Goal: Information Seeking & Learning: Learn about a topic

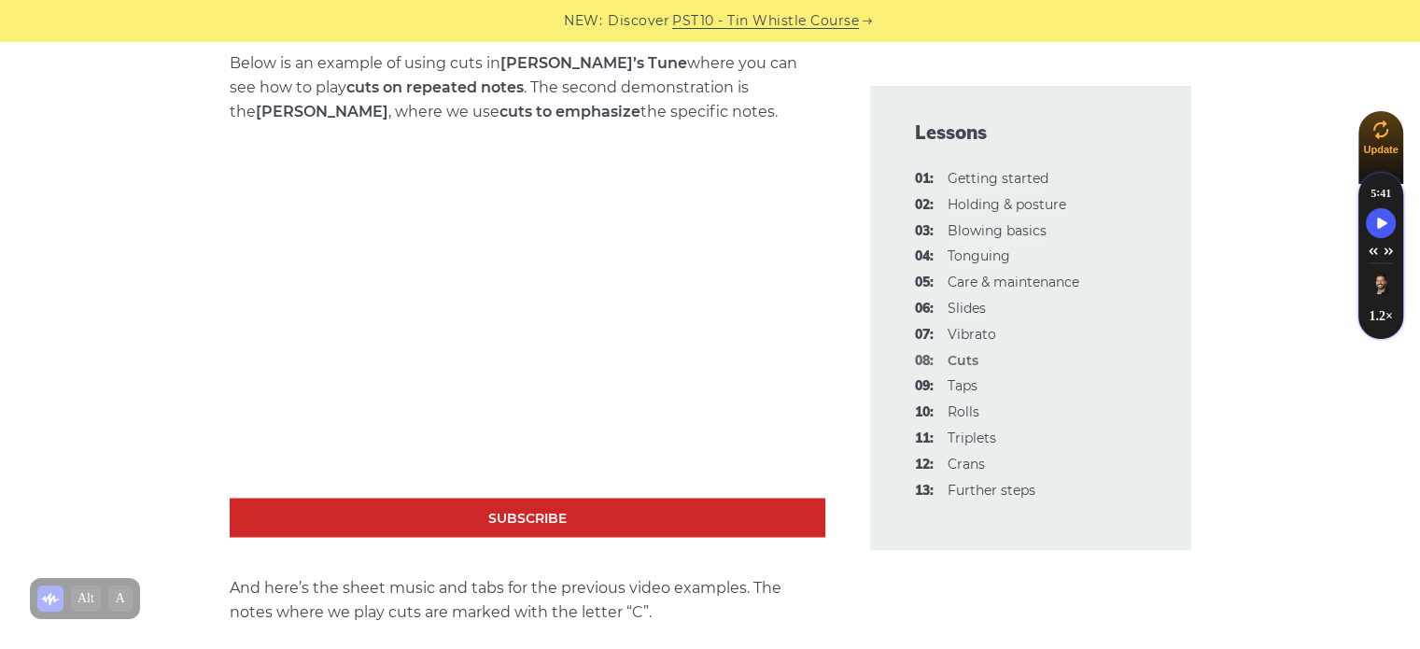
scroll to position [3050, 0]
click at [955, 389] on link "09: Taps" at bounding box center [962, 385] width 30 height 17
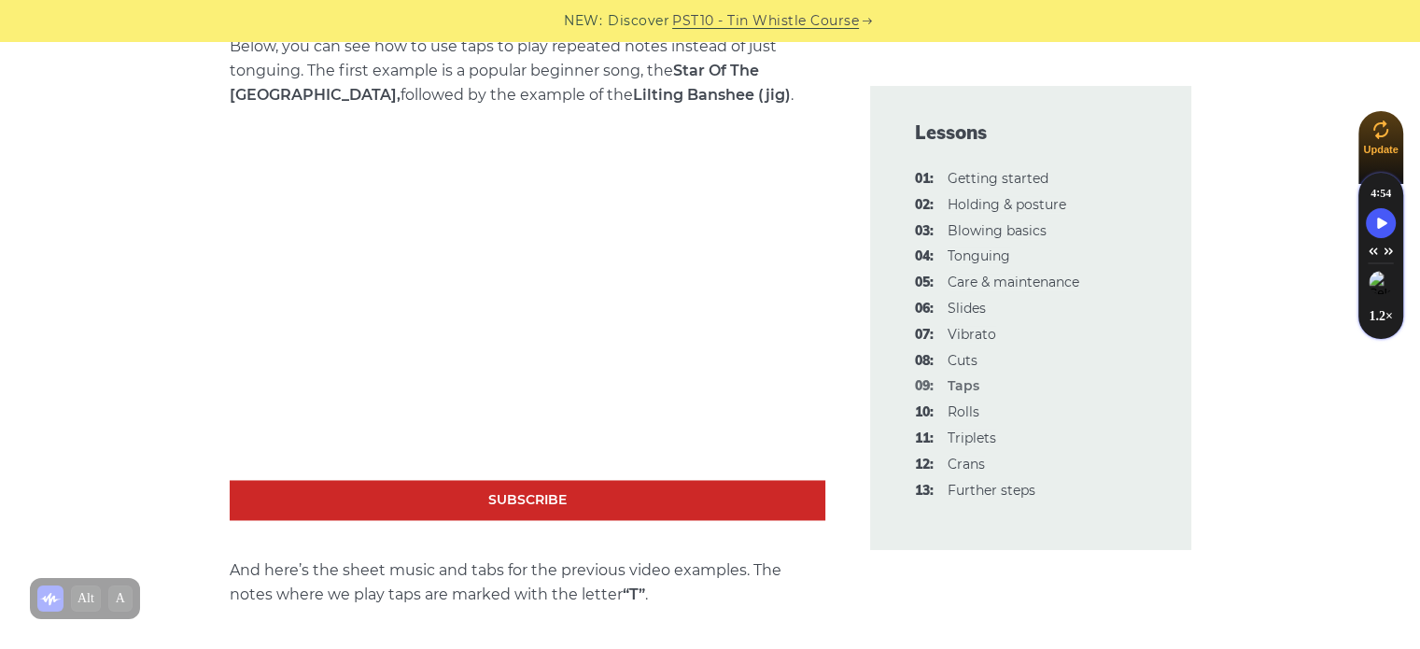
scroll to position [2729, 0]
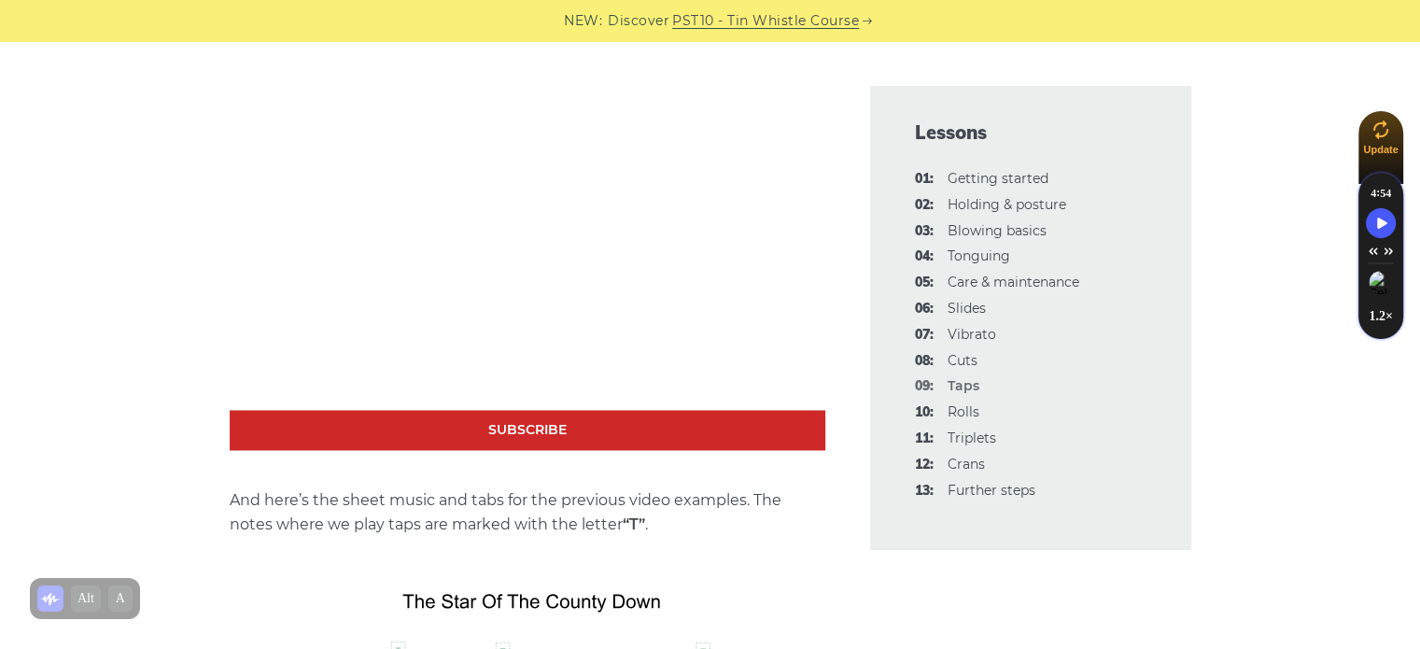
scroll to position [2800, 0]
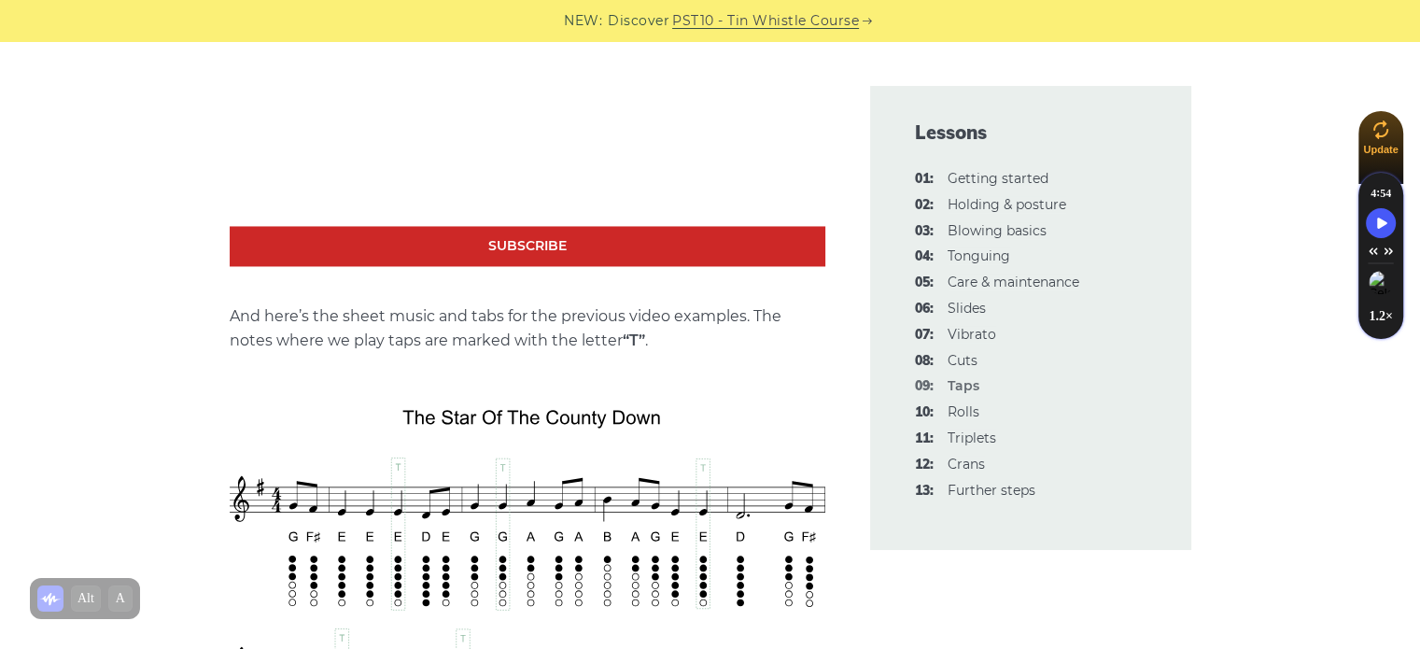
scroll to position [2983, 0]
click at [926, 416] on span "10:" at bounding box center [924, 412] width 19 height 22
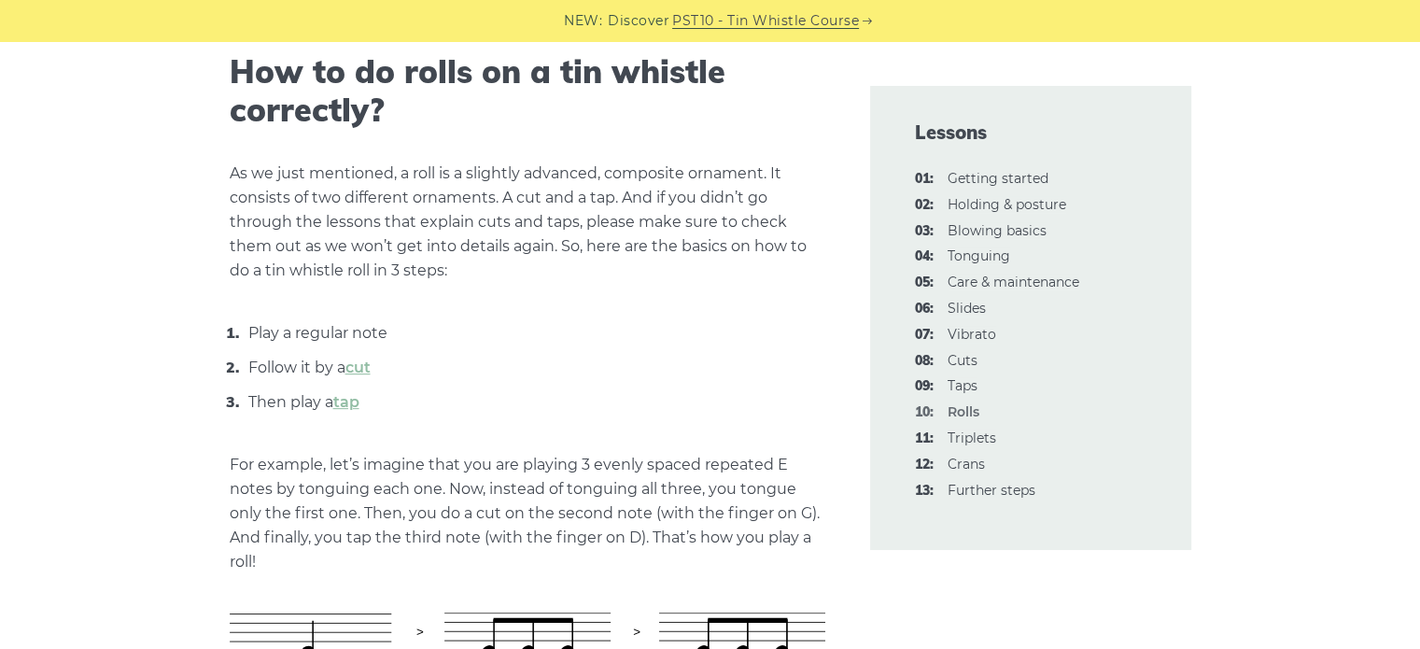
scroll to position [679, 0]
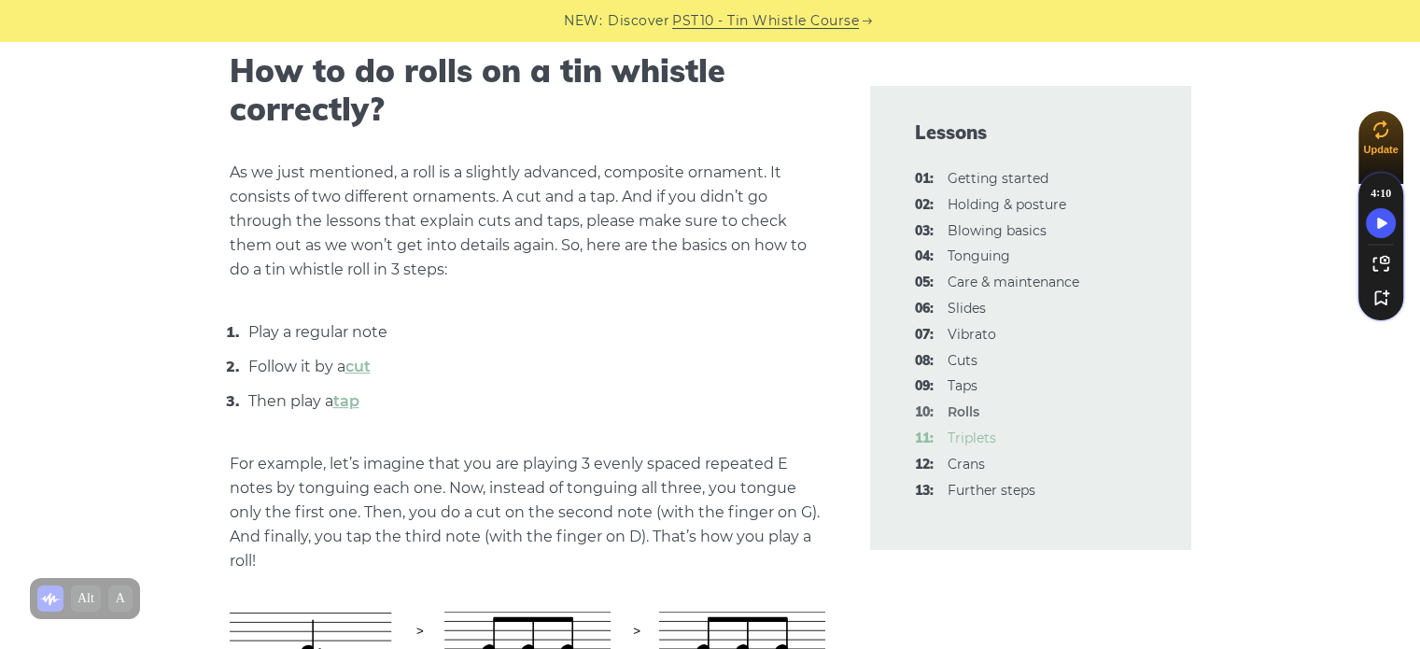
click at [960, 437] on link "11: Triplets" at bounding box center [971, 437] width 49 height 17
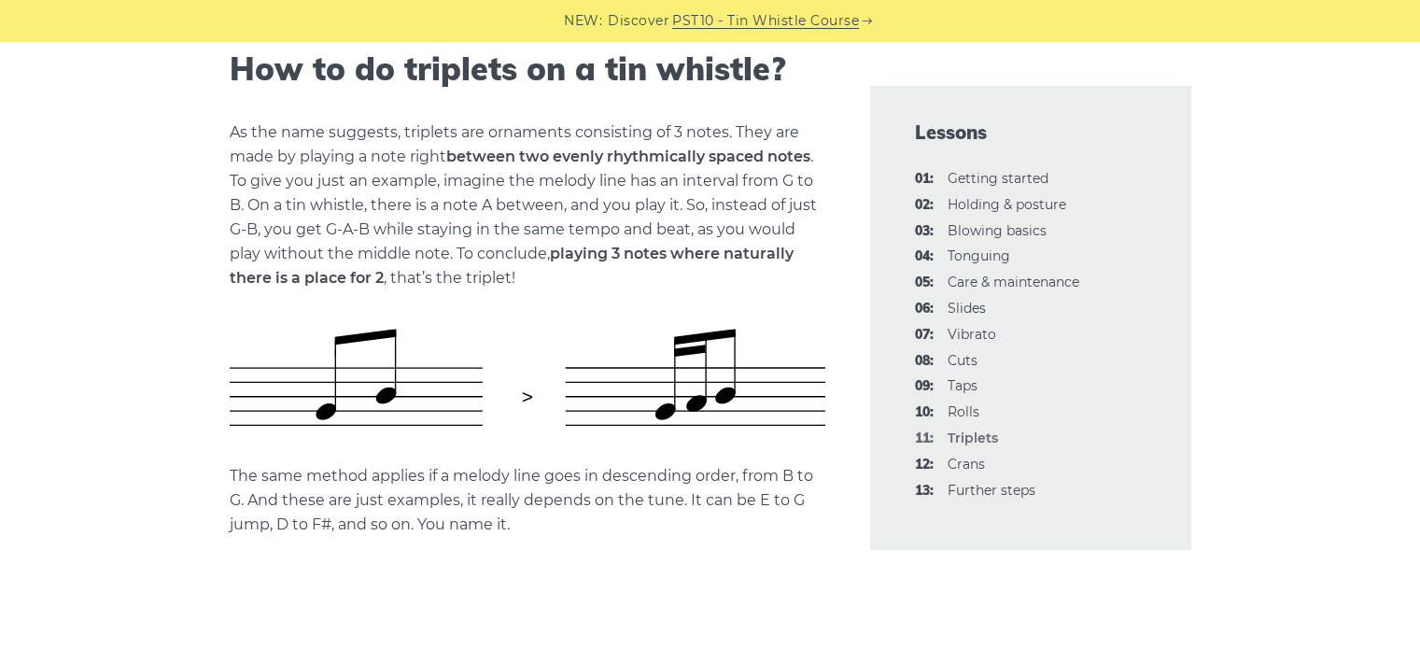
scroll to position [709, 0]
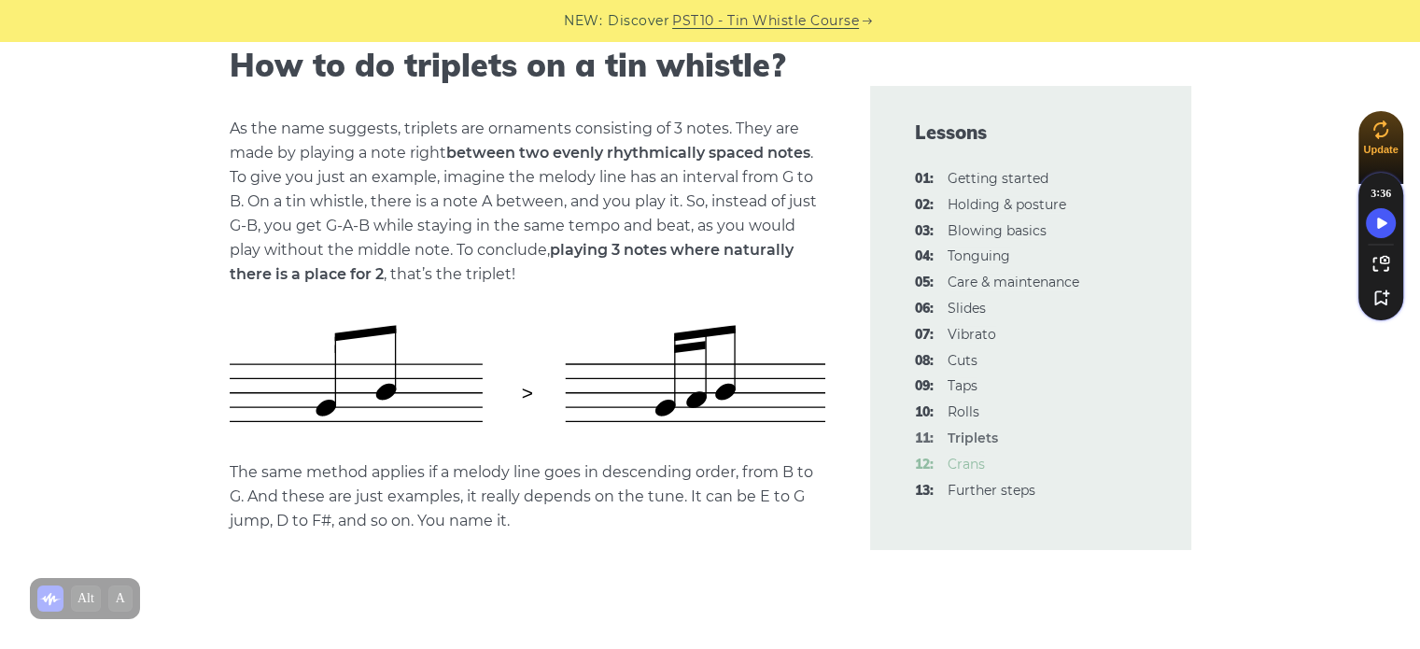
click at [954, 464] on link "12: Crans" at bounding box center [965, 463] width 37 height 17
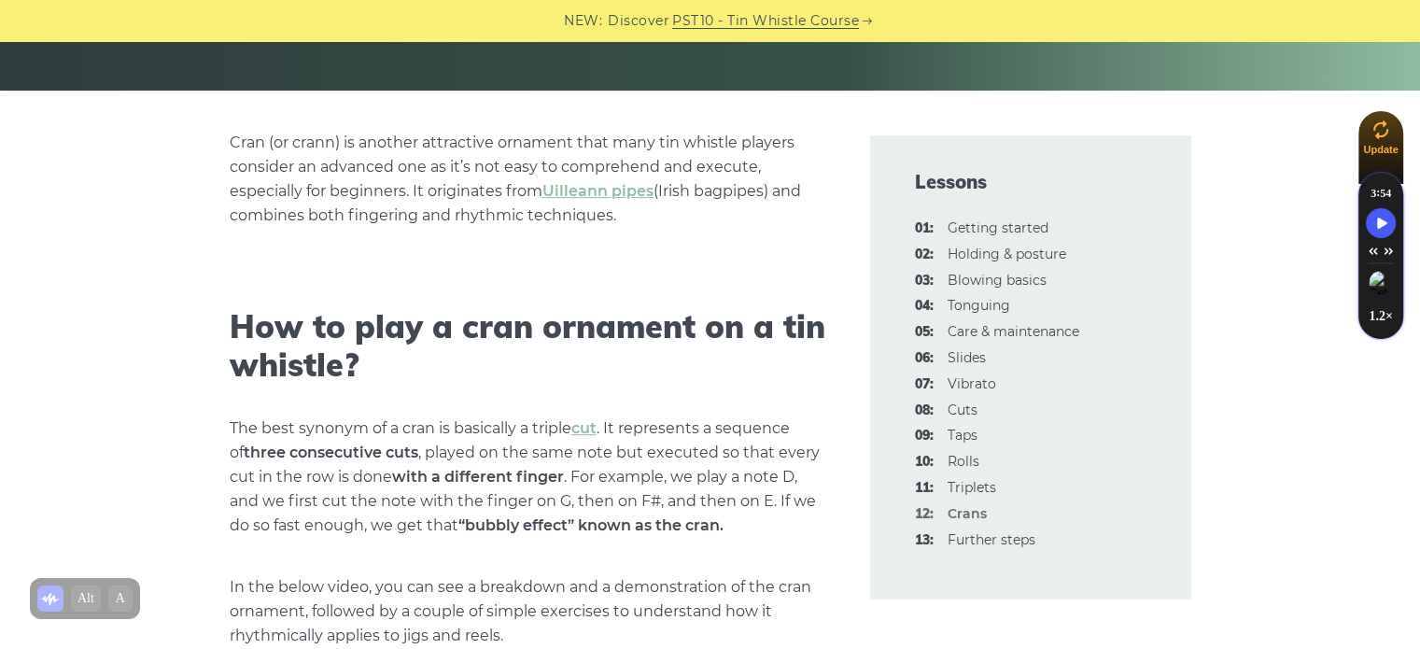
scroll to position [399, 0]
click at [963, 406] on link "08: Cuts" at bounding box center [962, 409] width 30 height 17
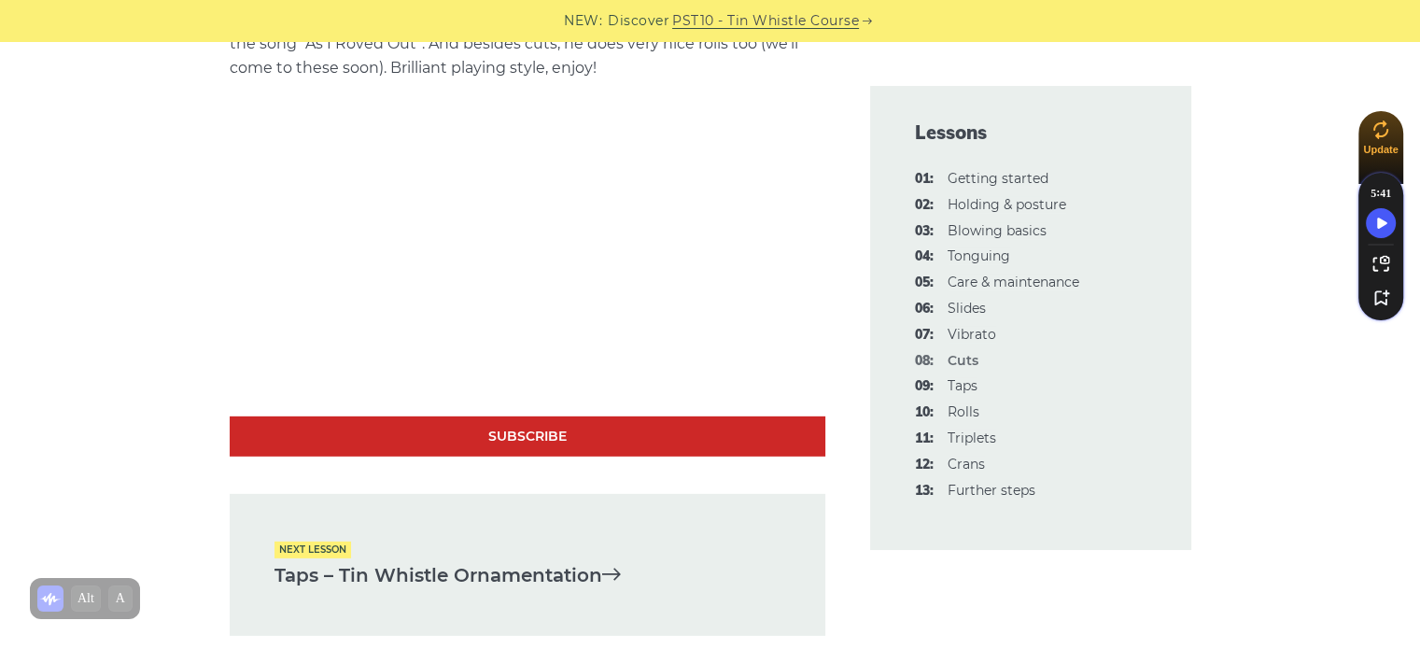
scroll to position [5484, 0]
click at [971, 388] on link "09: Taps" at bounding box center [962, 385] width 30 height 17
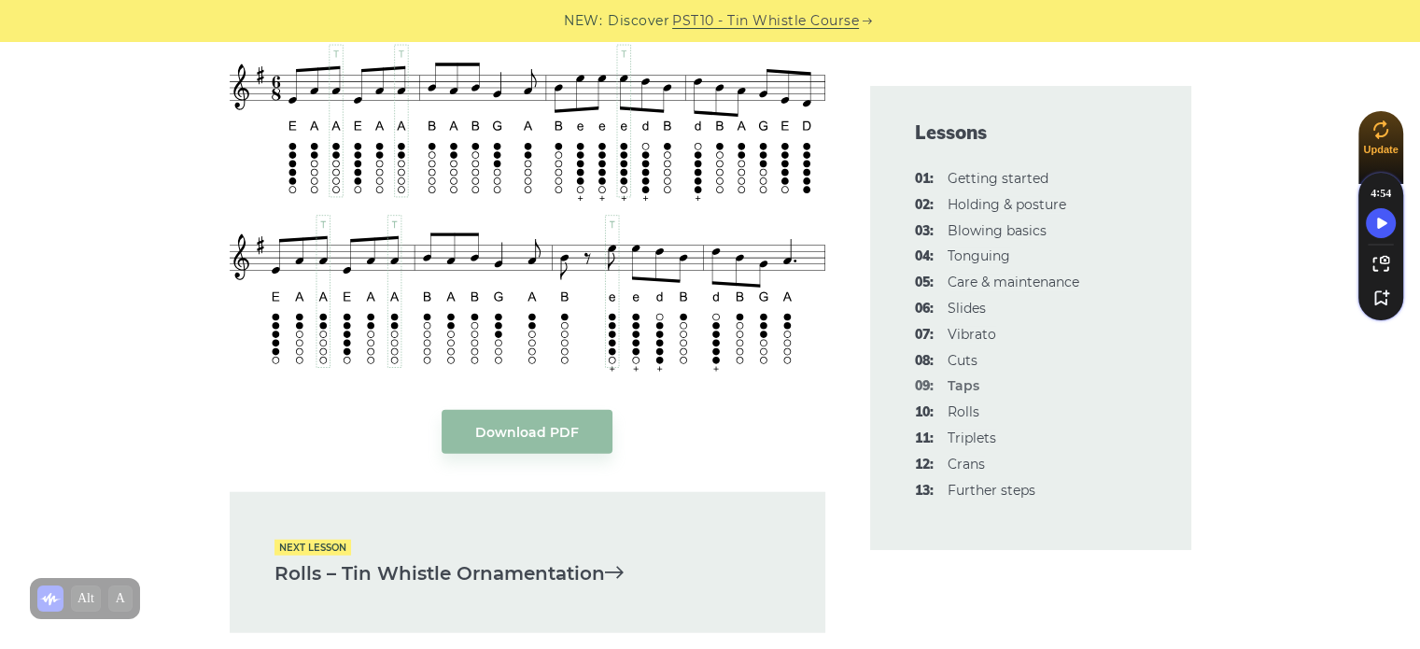
scroll to position [4428, 0]
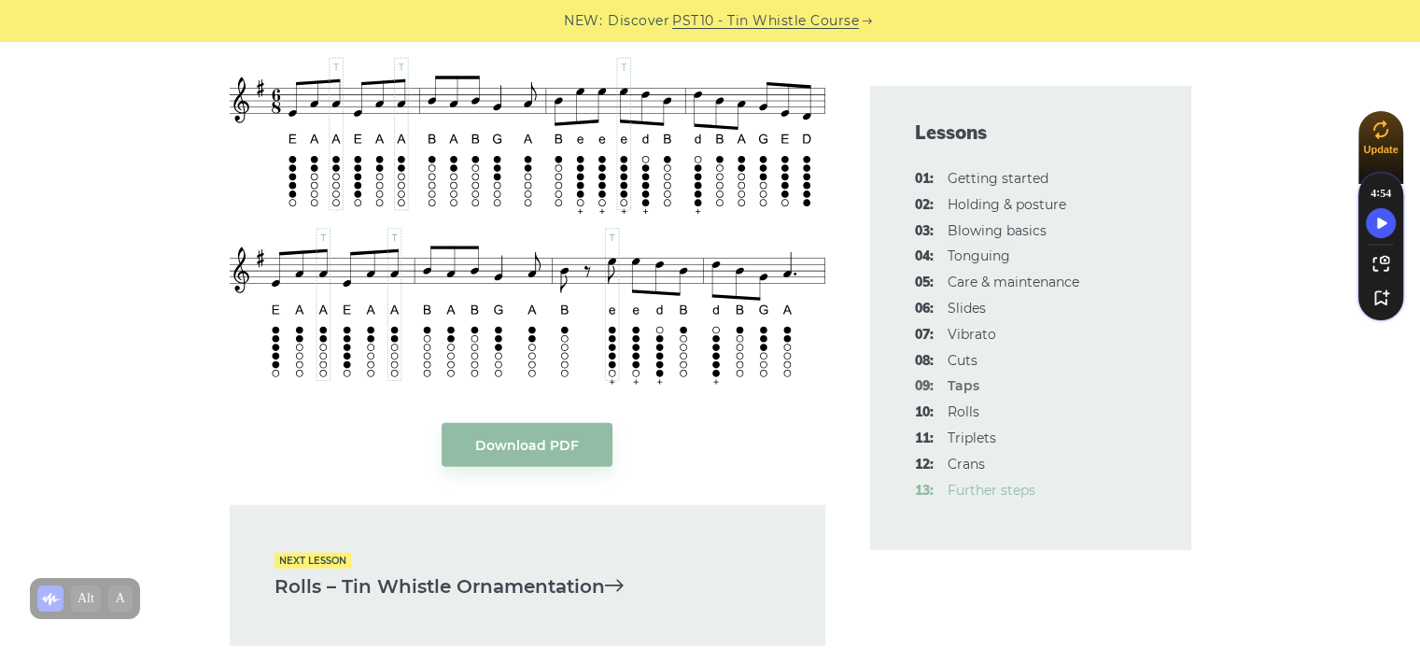
click at [1005, 488] on link "13: Further steps" at bounding box center [991, 490] width 88 height 17
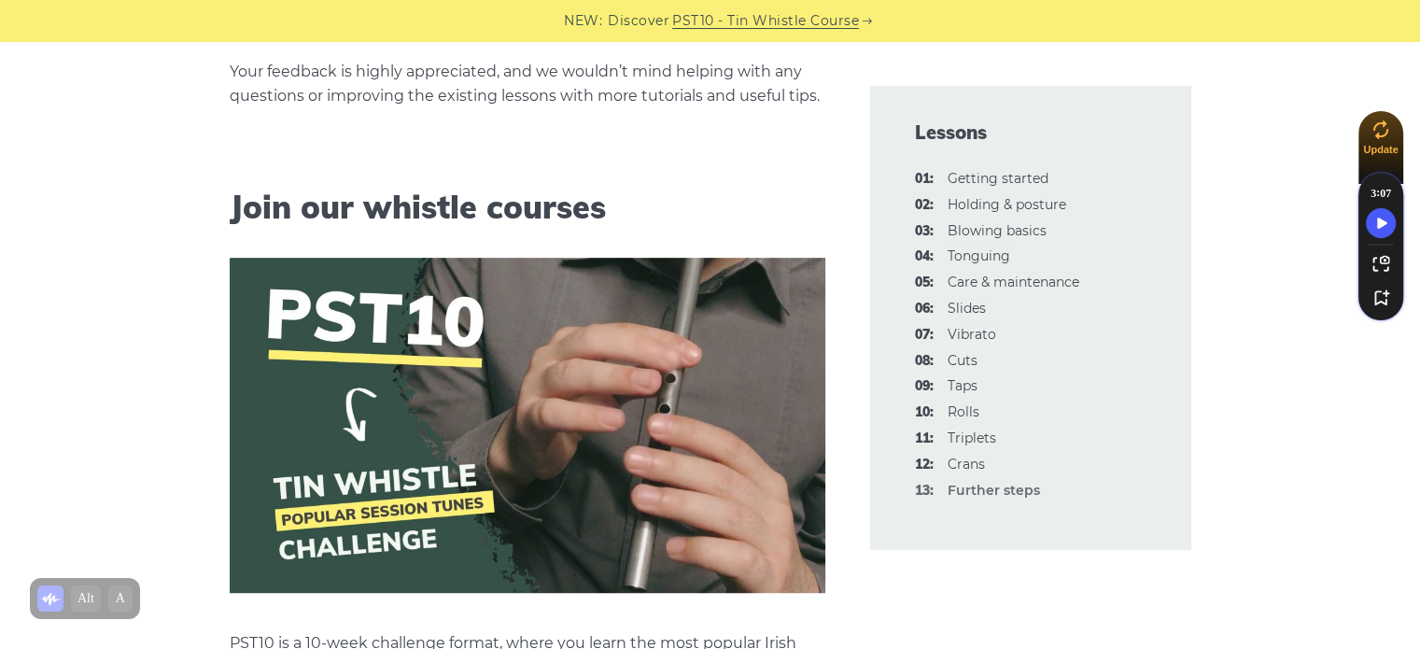
scroll to position [977, 0]
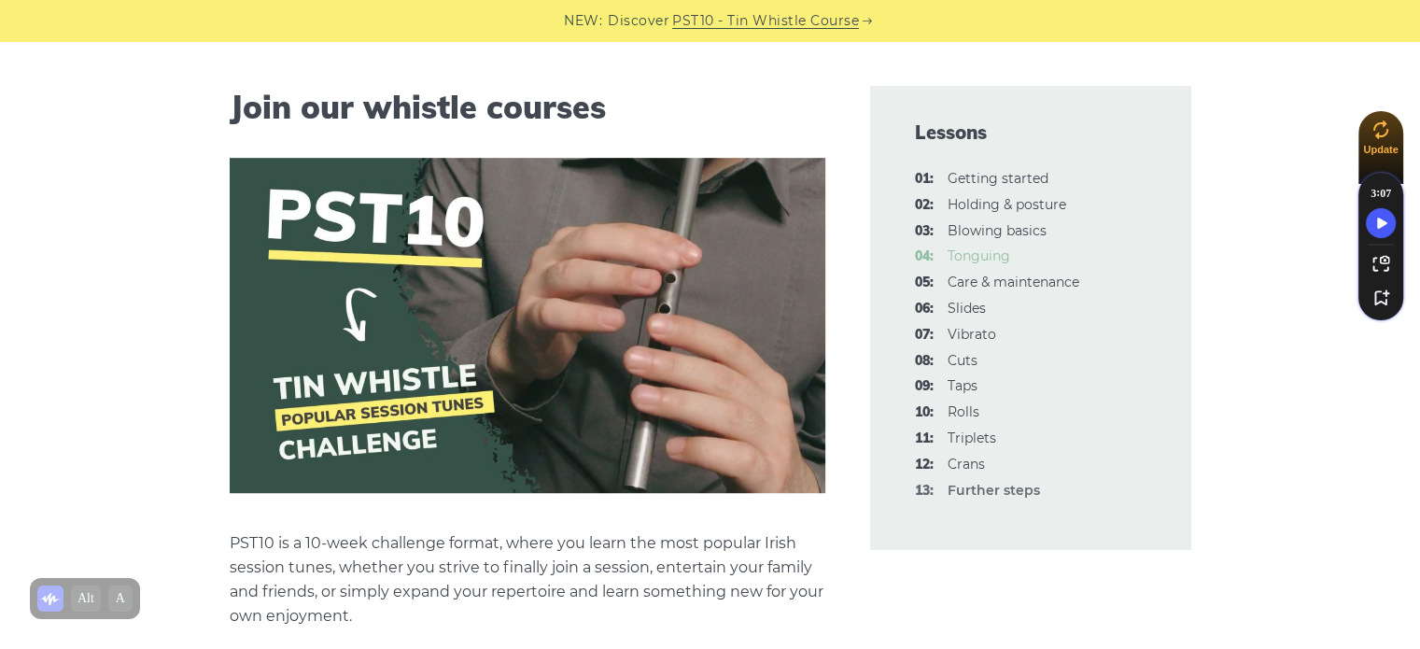
click at [996, 258] on link "04: Tonguing" at bounding box center [978, 255] width 63 height 17
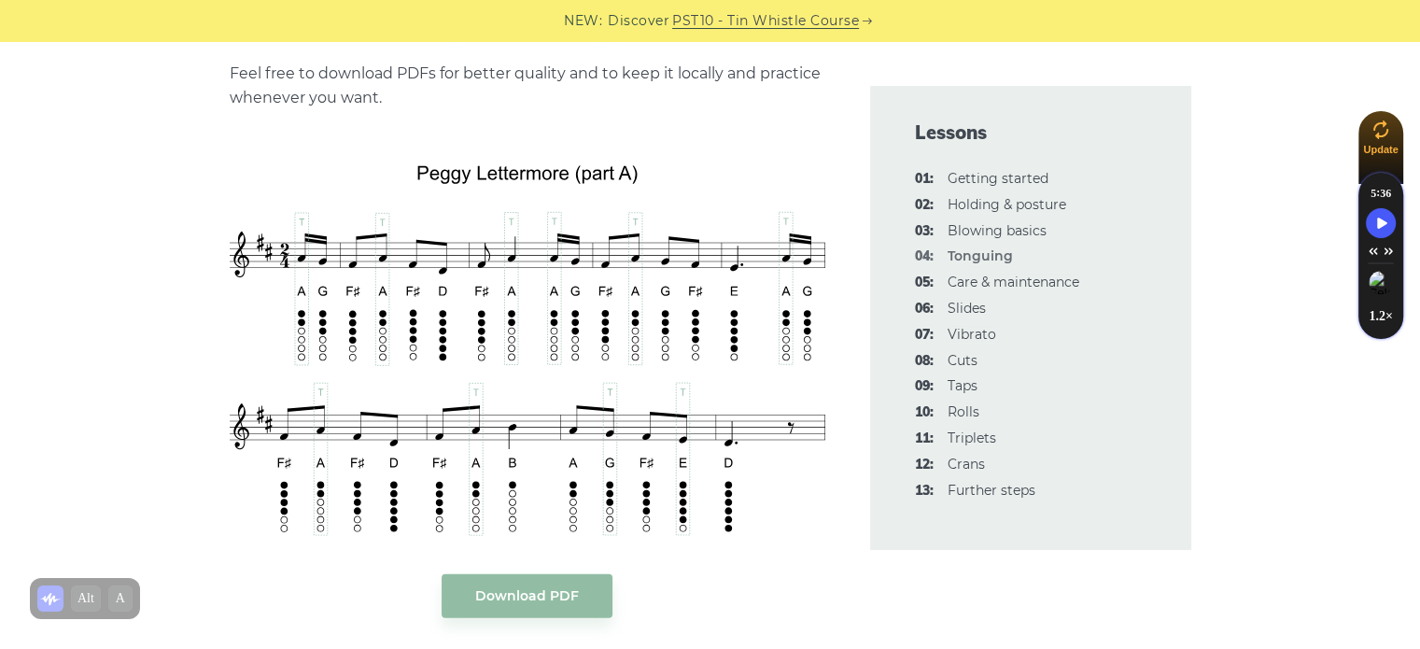
scroll to position [4069, 0]
